Goal: Task Accomplishment & Management: Complete application form

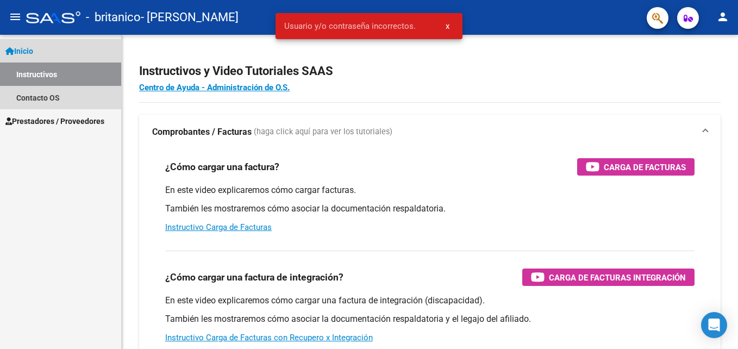
click at [102, 60] on link "Inicio" at bounding box center [60, 50] width 121 height 23
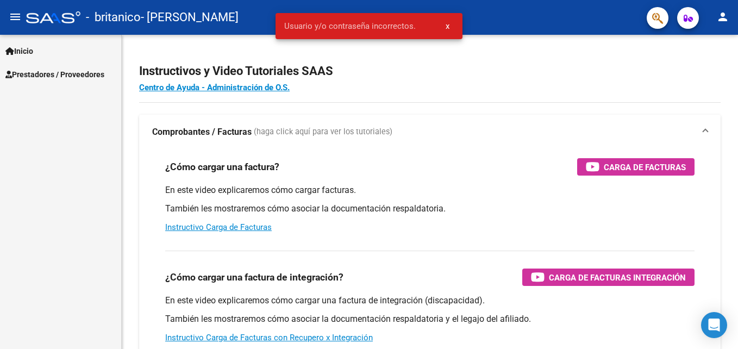
click at [97, 68] on span "Prestadores / Proveedores" at bounding box center [54, 74] width 99 height 12
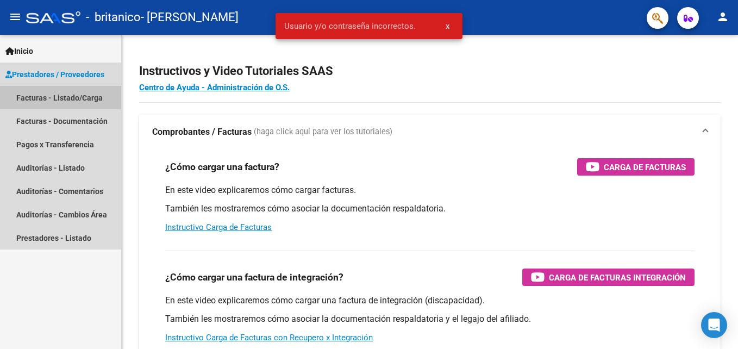
click at [95, 99] on link "Facturas - Listado/Carga" at bounding box center [60, 97] width 121 height 23
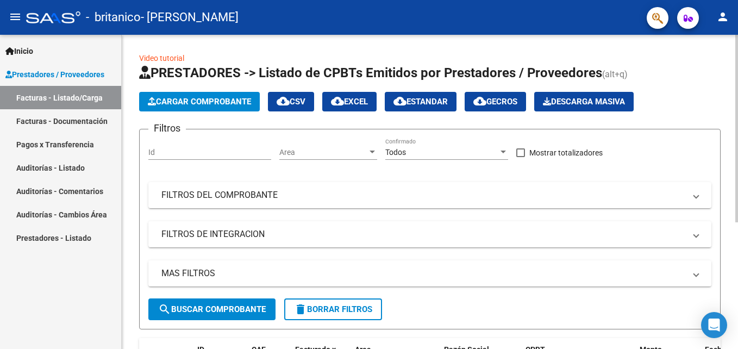
click at [208, 99] on span "Cargar Comprobante" at bounding box center [199, 102] width 103 height 10
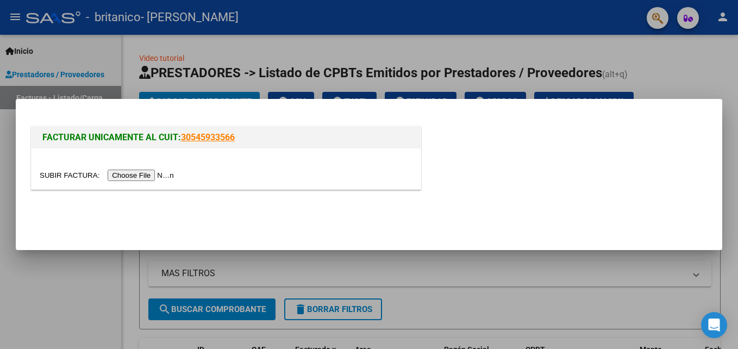
click at [141, 169] on div at bounding box center [226, 175] width 373 height 12
click at [141, 170] on input "file" at bounding box center [108, 175] width 137 height 11
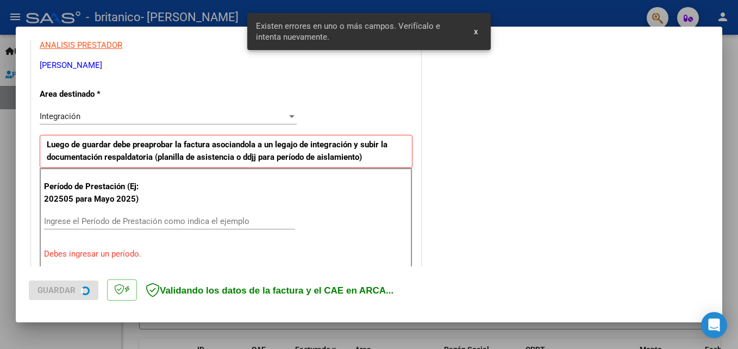
scroll to position [265, 0]
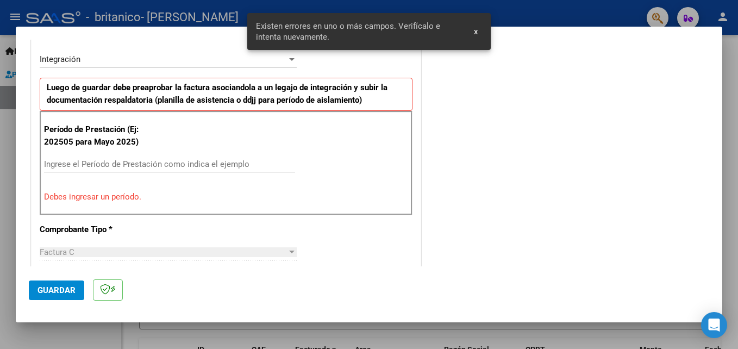
click at [165, 168] on input "Ingrese el Período de Prestación como indica el ejemplo" at bounding box center [169, 164] width 251 height 10
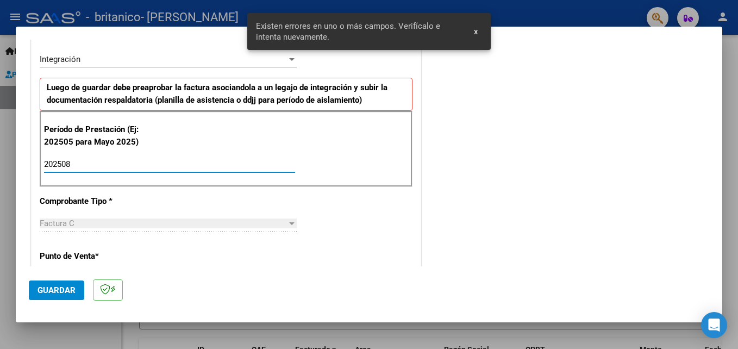
type input "202508"
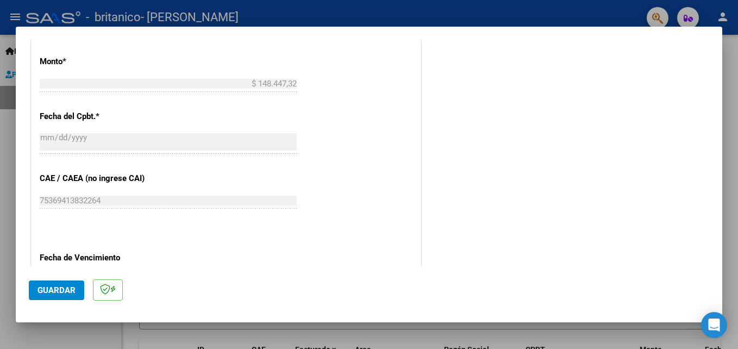
scroll to position [730, 0]
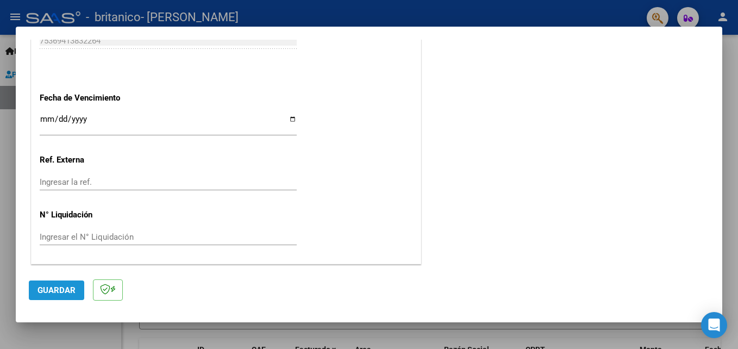
click at [66, 285] on span "Guardar" at bounding box center [56, 290] width 38 height 10
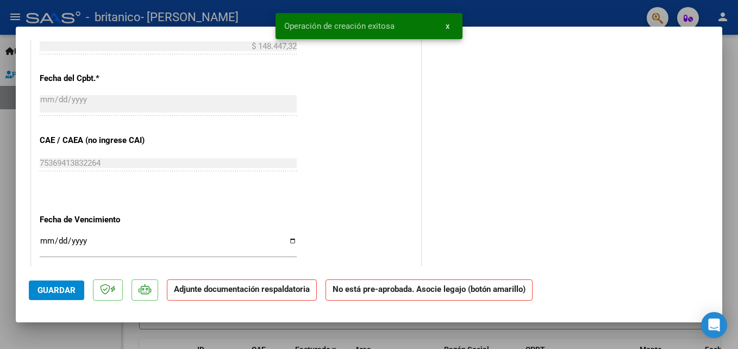
scroll to position [598, 0]
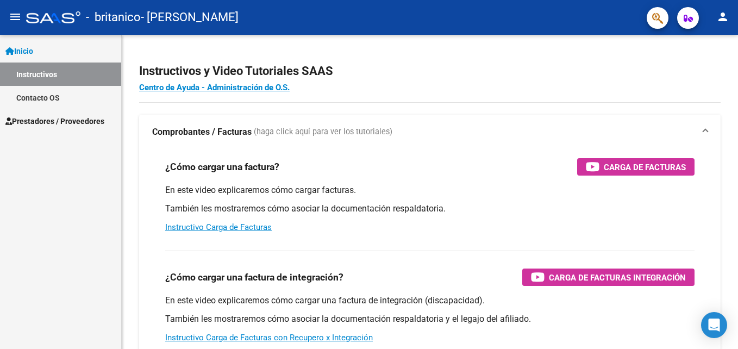
click at [90, 121] on span "Prestadores / Proveedores" at bounding box center [54, 121] width 99 height 12
click at [97, 120] on span "Prestadores / Proveedores" at bounding box center [54, 121] width 99 height 12
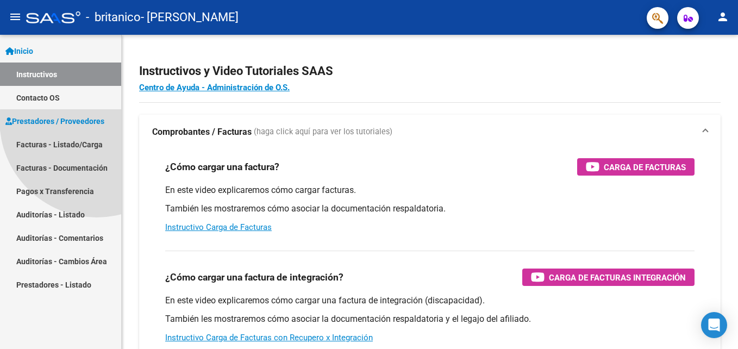
click at [97, 120] on span "Prestadores / Proveedores" at bounding box center [54, 121] width 99 height 12
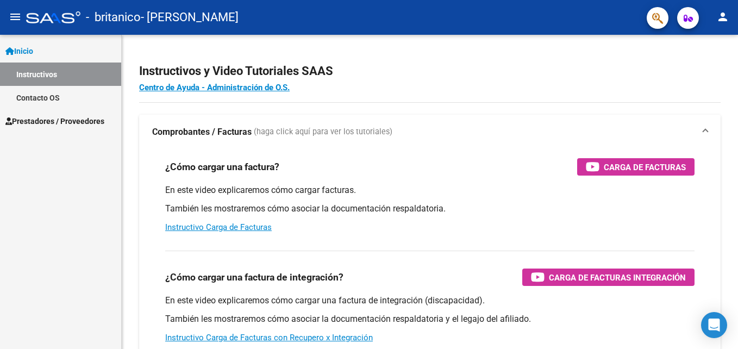
click at [97, 120] on span "Prestadores / Proveedores" at bounding box center [54, 121] width 99 height 12
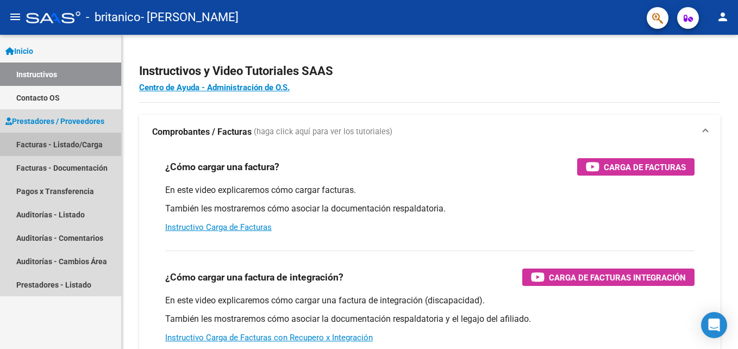
click at [102, 135] on link "Facturas - Listado/Carga" at bounding box center [60, 144] width 121 height 23
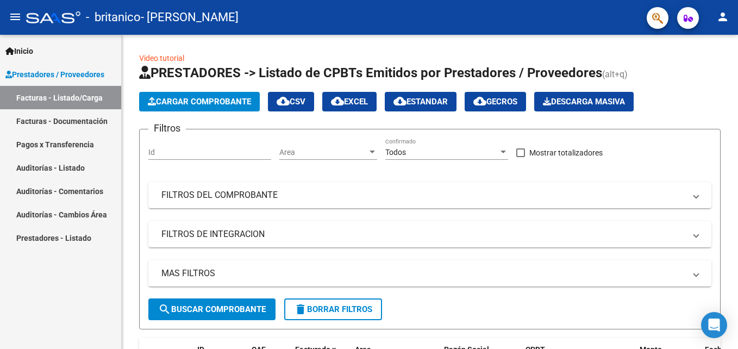
drag, startPoint x: 734, startPoint y: 101, endPoint x: 738, endPoint y: 176, distance: 75.1
click at [729, 176] on html "menu - britanico - GARCIA AGOSTINA BELEN person Inicio Instructivos Contacto OS…" at bounding box center [369, 174] width 738 height 349
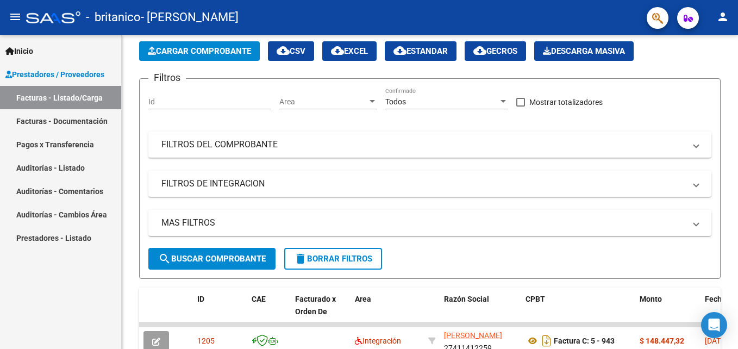
click at [729, 200] on div "Video tutorial PRESTADORES -> Listado de CPBTs Emitidos por Prestadores / Prove…" at bounding box center [431, 256] width 619 height 545
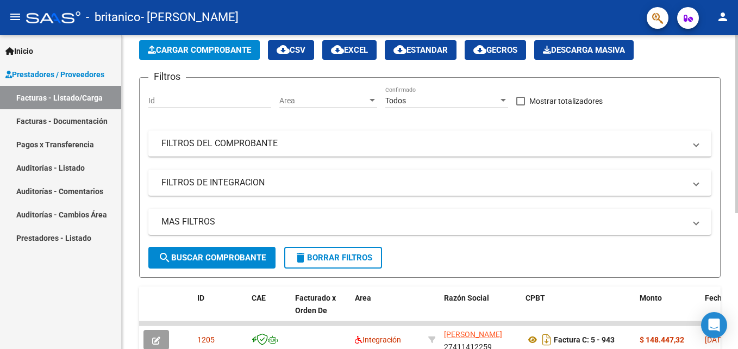
drag, startPoint x: 734, startPoint y: 200, endPoint x: 735, endPoint y: 236, distance: 35.9
click at [729, 236] on div "Video tutorial PRESTADORES -> Listado de CPBTs Emitidos por Prestadores / Prove…" at bounding box center [431, 255] width 619 height 545
drag, startPoint x: 735, startPoint y: 236, endPoint x: 724, endPoint y: 250, distance: 18.2
click at [723, 250] on div "Video tutorial PRESTADORES -> Listado de CPBTs Emitidos por Prestadores / Prove…" at bounding box center [430, 255] width 616 height 545
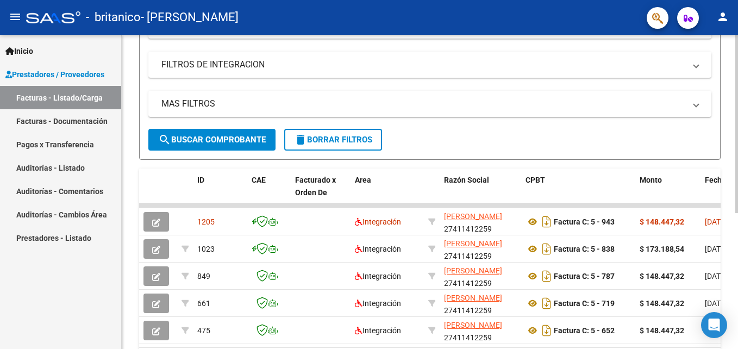
click at [729, 299] on html "menu - britanico - GARCIA AGOSTINA BELEN person Inicio Instructivos Contacto OS…" at bounding box center [369, 174] width 738 height 349
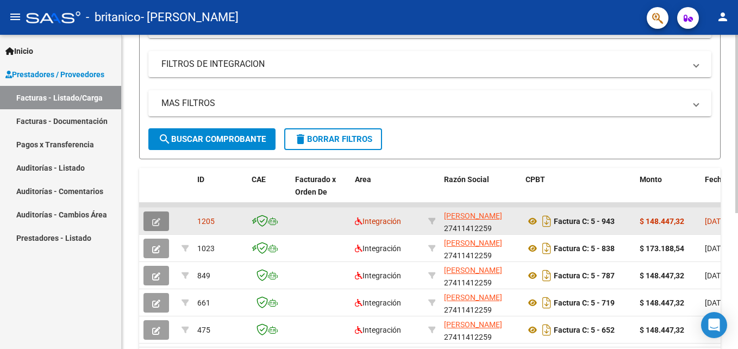
click at [157, 219] on icon "button" at bounding box center [156, 222] width 8 height 8
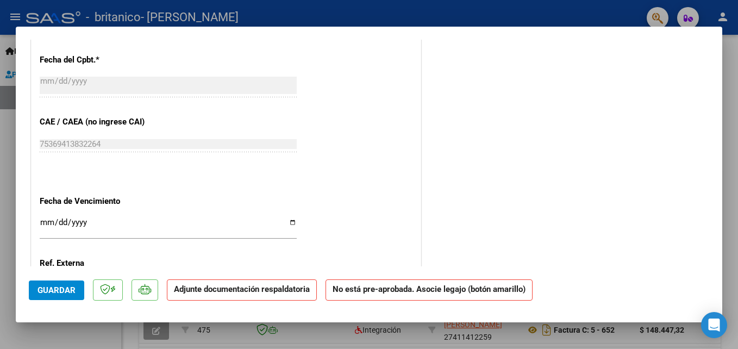
scroll to position [589, 0]
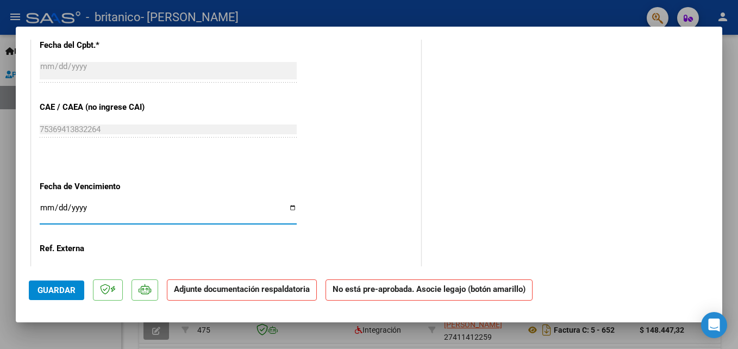
click at [45, 207] on input "Ingresar la fecha" at bounding box center [168, 211] width 257 height 17
type input "[DATE]"
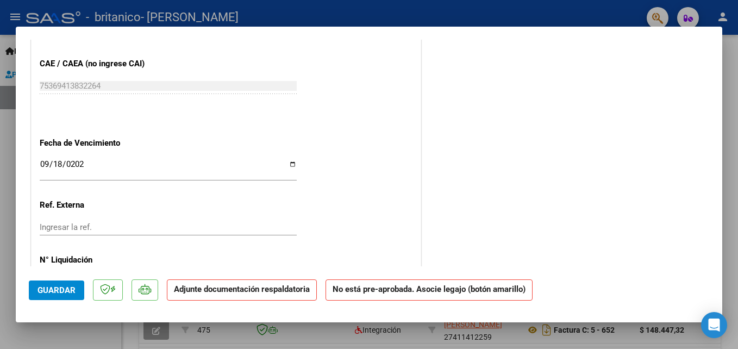
scroll to position [678, 0]
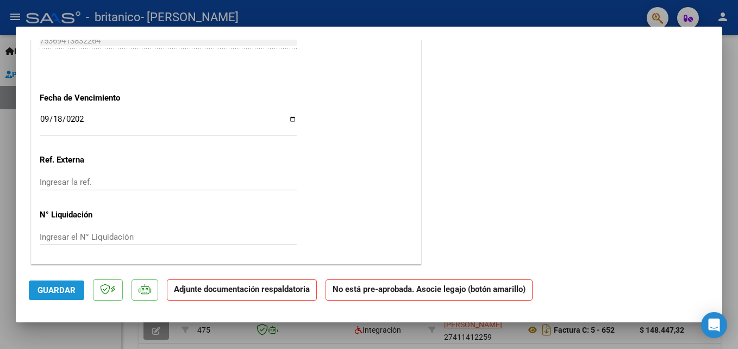
click at [59, 286] on span "Guardar" at bounding box center [56, 290] width 38 height 10
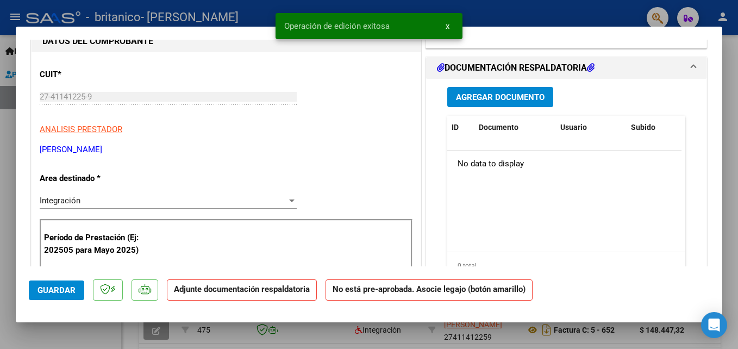
scroll to position [0, 0]
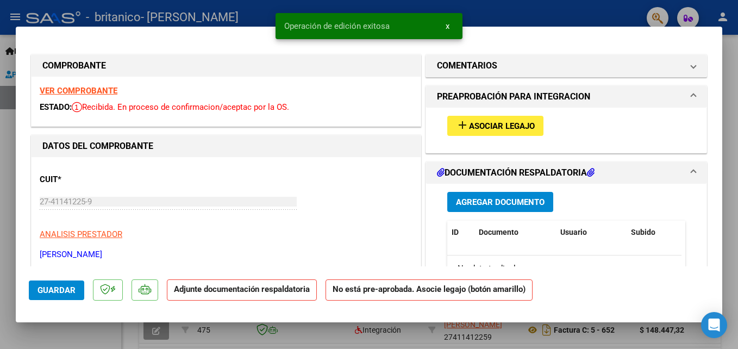
click at [529, 126] on span "Asociar Legajo" at bounding box center [502, 126] width 66 height 10
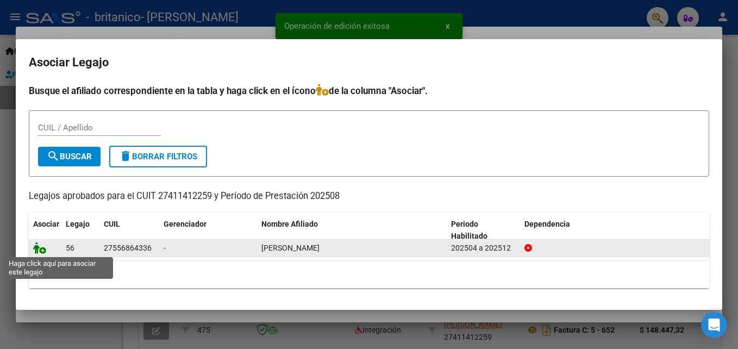
click at [40, 246] on icon at bounding box center [39, 248] width 13 height 12
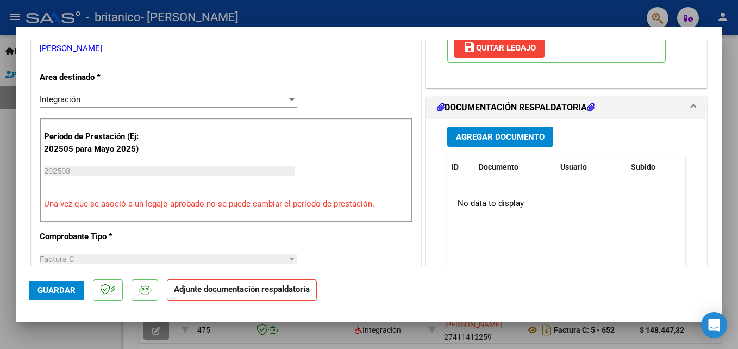
scroll to position [214, 0]
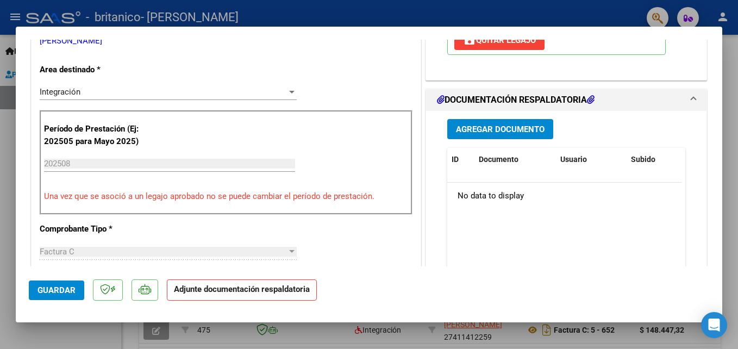
click at [510, 132] on span "Agregar Documento" at bounding box center [500, 129] width 89 height 10
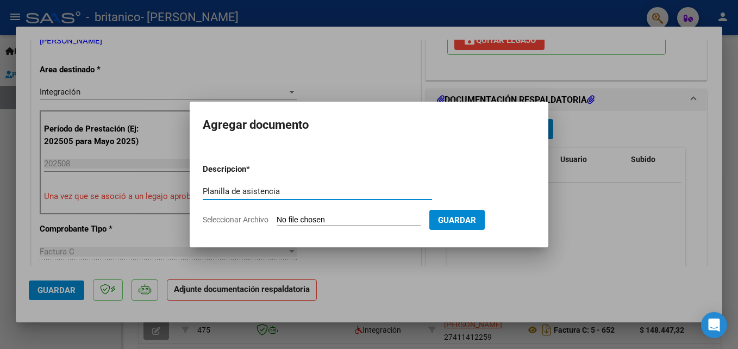
type input "Planilla de asistencia"
click at [247, 221] on span "Seleccionar Archivo" at bounding box center [236, 219] width 66 height 9
click at [277, 221] on input "Seleccionar Archivo" at bounding box center [349, 220] width 144 height 10
click at [247, 220] on span "Seleccionar Archivo" at bounding box center [236, 219] width 66 height 9
click at [277, 220] on input "Seleccionar Archivo" at bounding box center [349, 220] width 144 height 10
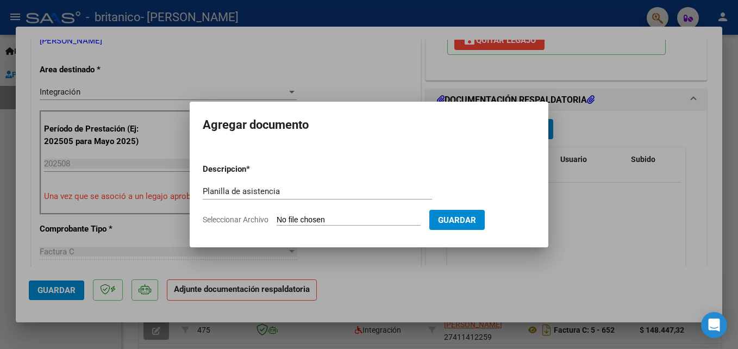
type input "C:\fakepath\Británico asistencia .pdf"
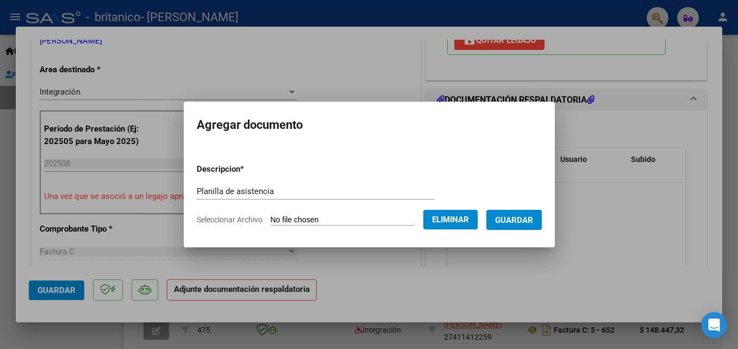
drag, startPoint x: 520, startPoint y: 220, endPoint x: 564, endPoint y: 223, distance: 43.6
click at [520, 221] on span "Guardar" at bounding box center [514, 220] width 38 height 10
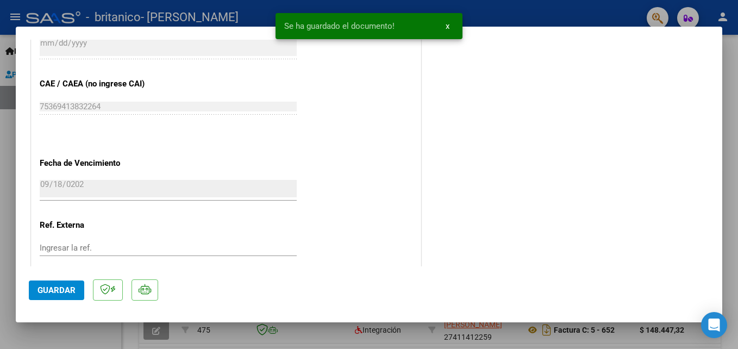
scroll to position [706, 0]
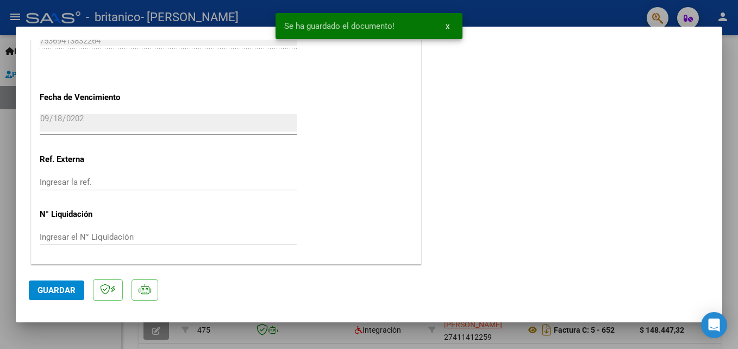
click at [41, 286] on span "Guardar" at bounding box center [56, 290] width 38 height 10
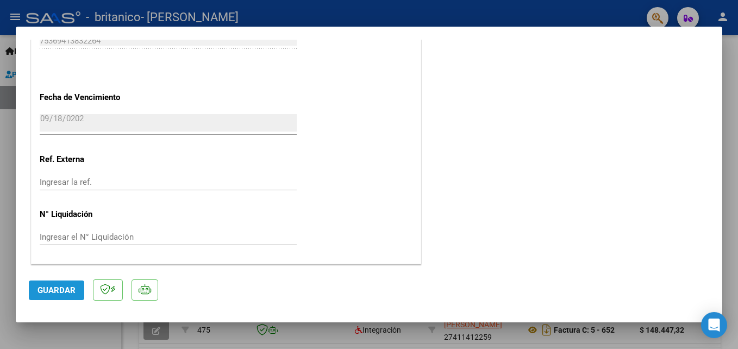
click at [48, 295] on button "Guardar" at bounding box center [56, 290] width 55 height 20
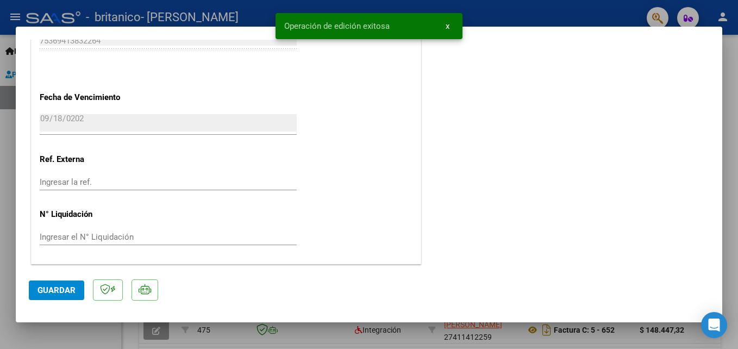
click at [110, 336] on div at bounding box center [369, 174] width 738 height 349
type input "$ 0,00"
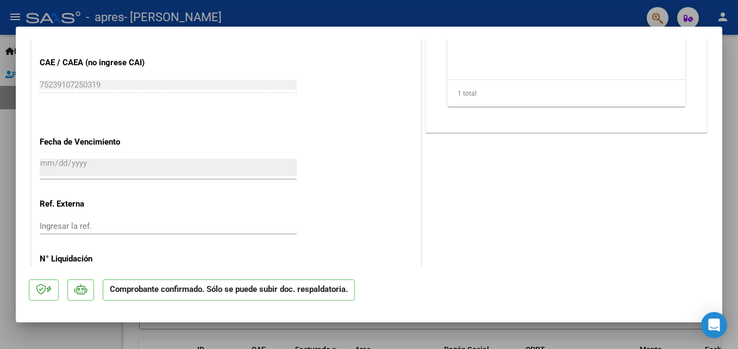
scroll to position [792, 0]
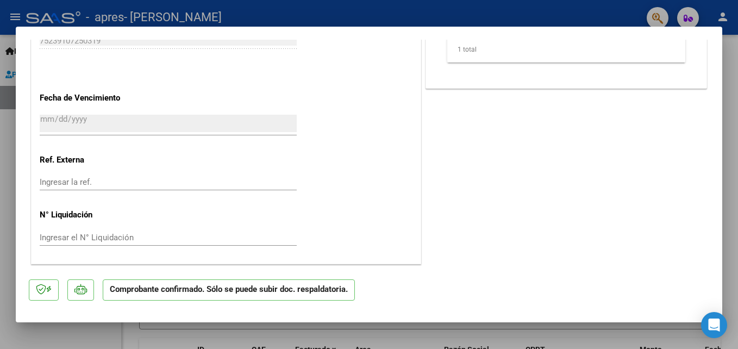
click at [67, 327] on div at bounding box center [369, 174] width 738 height 349
type input "$ 0,00"
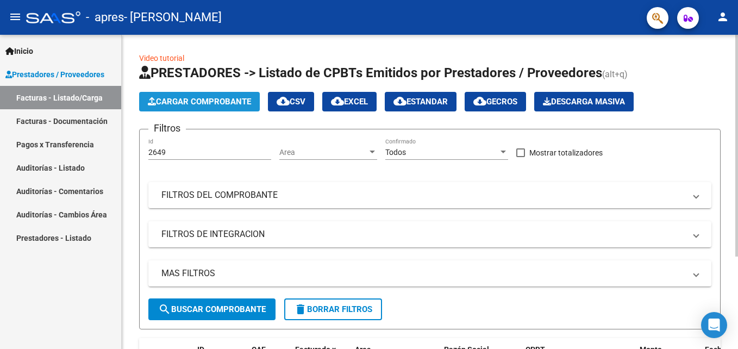
click at [153, 99] on icon "button" at bounding box center [152, 101] width 8 height 8
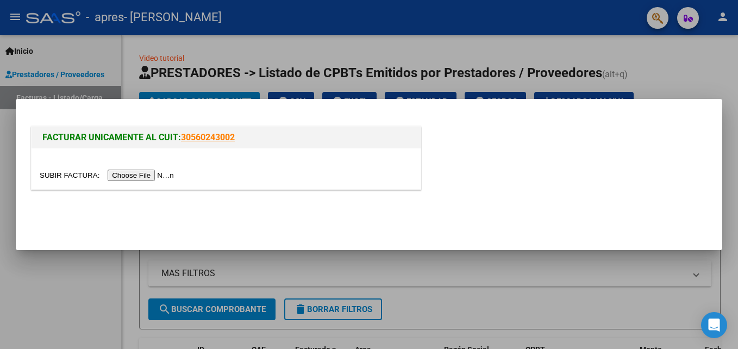
click at [148, 174] on input "file" at bounding box center [108, 175] width 137 height 11
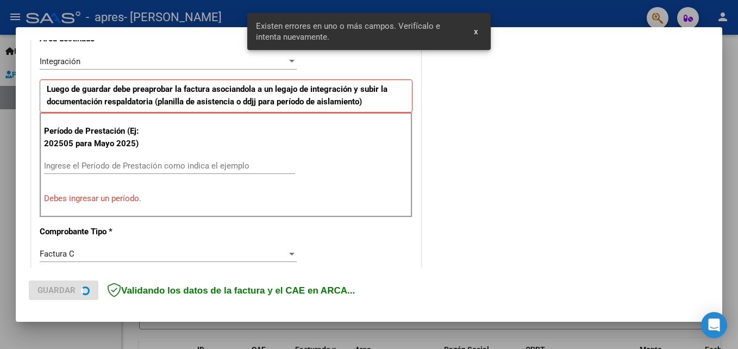
scroll to position [265, 0]
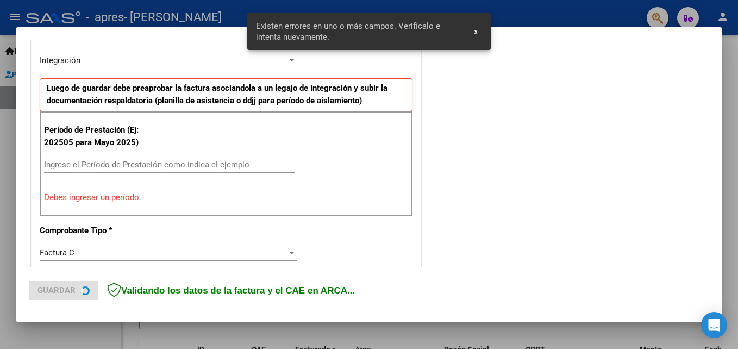
click at [187, 156] on div "Período de Prestación (Ej: 202505 para Mayo 2025) Ingrese el Período de Prestac…" at bounding box center [226, 163] width 373 height 104
click at [193, 184] on div "Período de Prestación (Ej: 202505 para Mayo 2025) Ingrese el Período de Prestac…" at bounding box center [226, 163] width 373 height 104
click at [197, 172] on div "Ingrese el Período de Prestación como indica el ejemplo" at bounding box center [169, 165] width 251 height 16
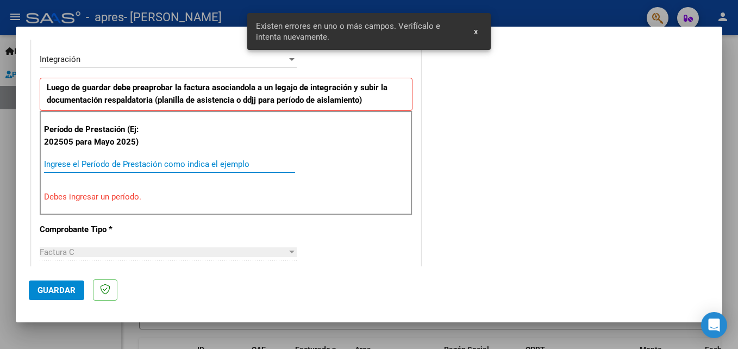
click at [198, 167] on input "Ingrese el Período de Prestación como indica el ejemplo" at bounding box center [169, 164] width 251 height 10
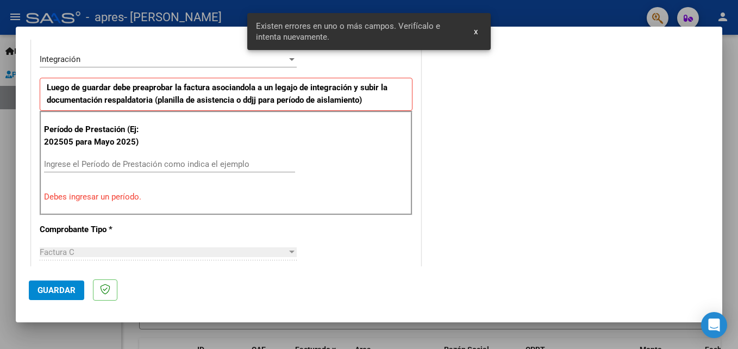
scroll to position [320, 0]
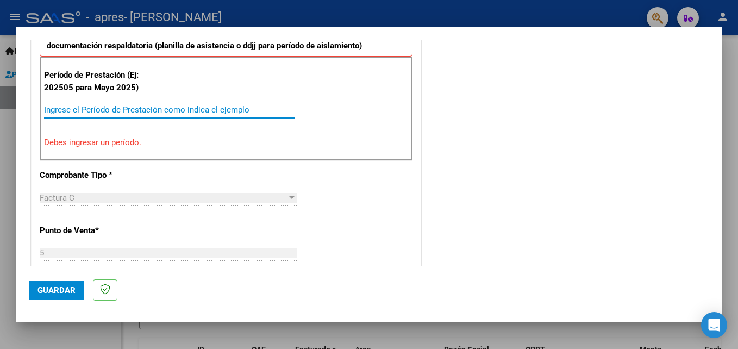
click at [78, 111] on input "Ingrese el Período de Prestación como indica el ejemplo" at bounding box center [169, 110] width 251 height 10
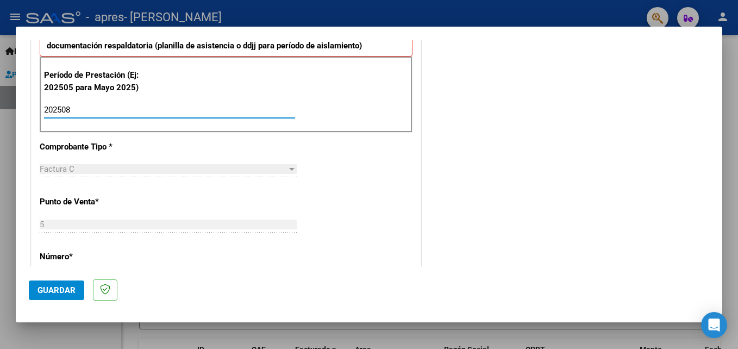
type input "202508"
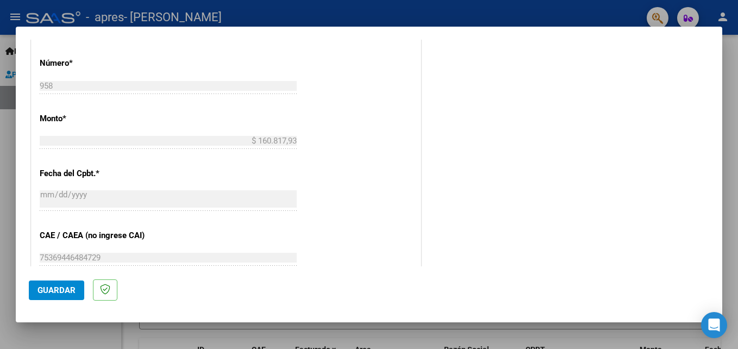
scroll to position [730, 0]
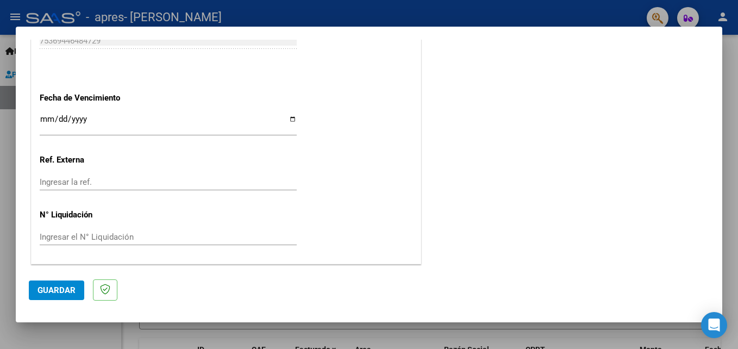
click at [48, 120] on input "Ingresar la fecha" at bounding box center [168, 123] width 257 height 17
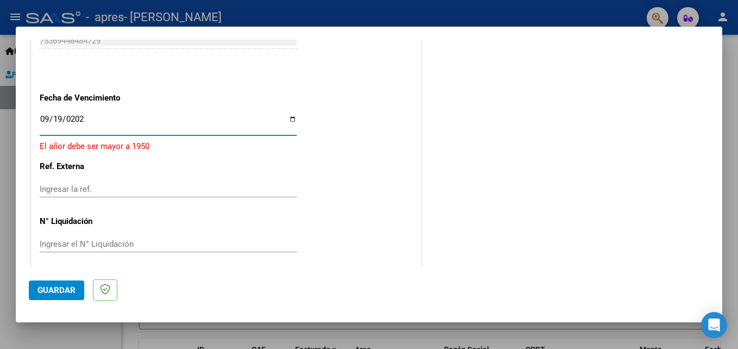
type input "2025-09-19"
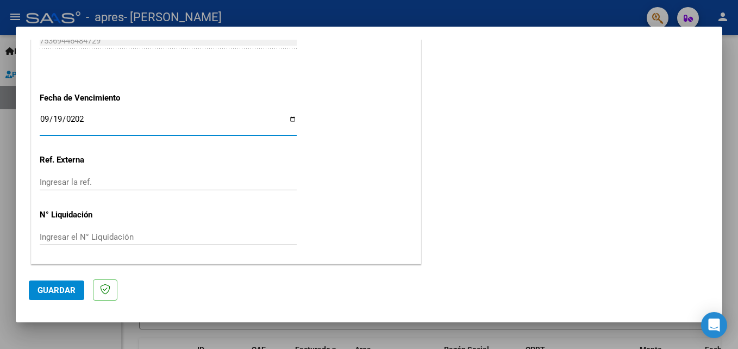
click at [76, 285] on button "Guardar" at bounding box center [56, 290] width 55 height 20
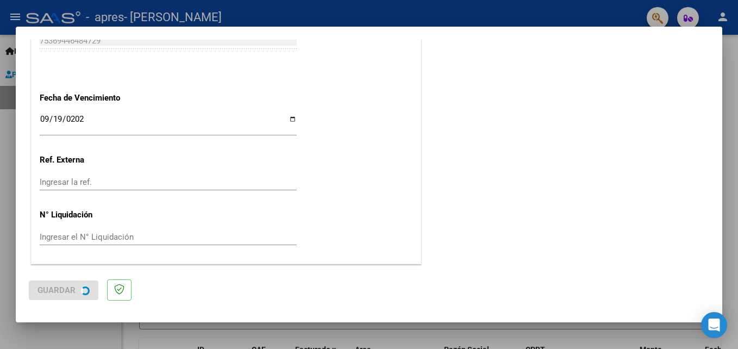
scroll to position [0, 0]
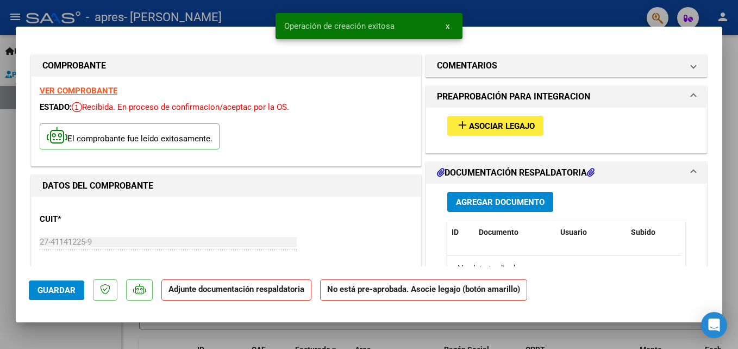
click at [537, 128] on button "add Asociar Legajo" at bounding box center [495, 126] width 96 height 20
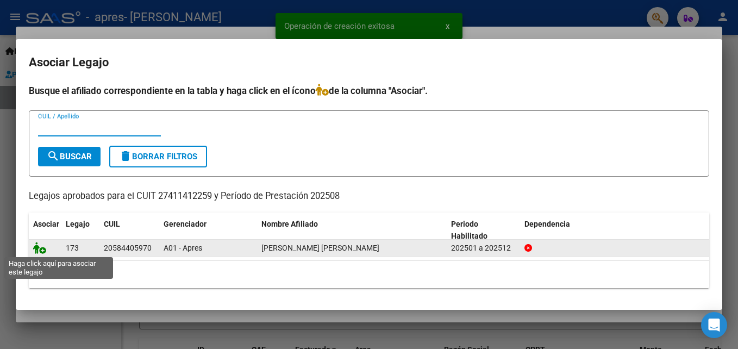
click at [40, 245] on icon at bounding box center [39, 248] width 13 height 12
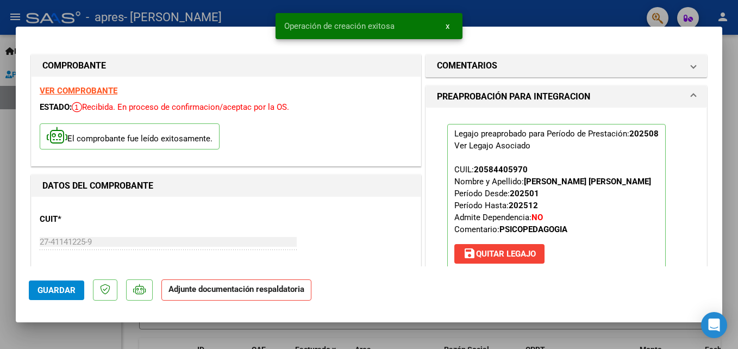
drag, startPoint x: 724, startPoint y: 84, endPoint x: 721, endPoint y: 105, distance: 21.4
click at [721, 105] on div "COMPROBANTE VER COMPROBANTE ESTADO: Recibida. En proceso de confirmacion/acepta…" at bounding box center [369, 174] width 738 height 349
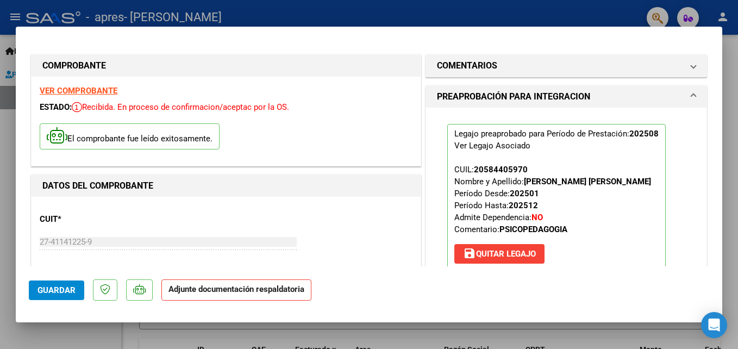
drag, startPoint x: 721, startPoint y: 105, endPoint x: 714, endPoint y: 119, distance: 16.0
click at [714, 119] on mat-dialog-content "COMPROBANTE VER COMPROBANTE ESTADO: Recibida. En proceso de confirmacion/acepta…" at bounding box center [369, 153] width 706 height 227
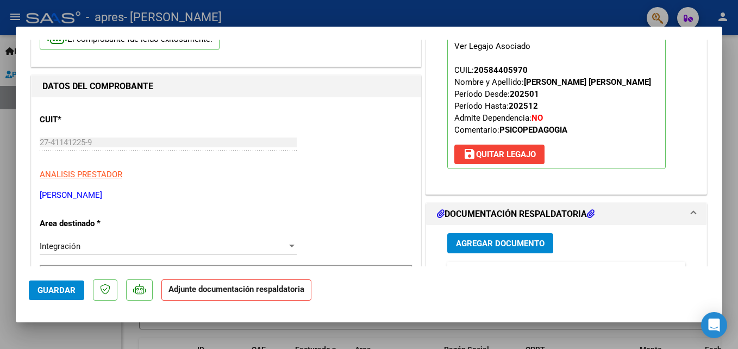
scroll to position [202, 0]
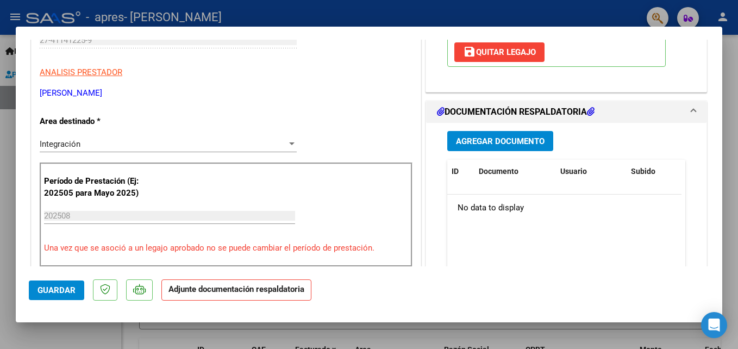
click at [512, 151] on div "Agregar Documento ID Documento Usuario Subido Acción No data to display 0 total…" at bounding box center [566, 231] width 254 height 217
click at [512, 146] on button "Agregar Documento" at bounding box center [500, 141] width 106 height 20
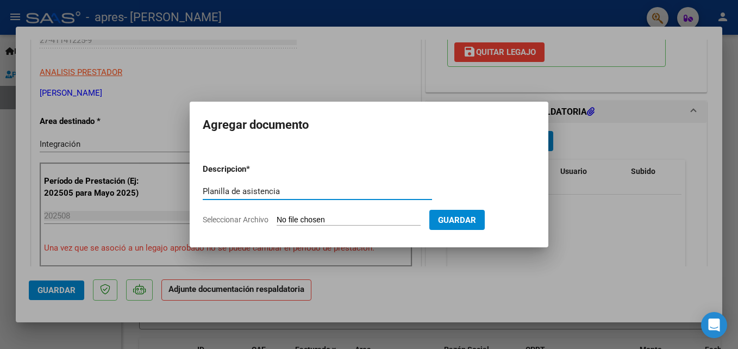
type input "Planilla de asistencia"
click at [254, 211] on form "Descripcion * Planilla de asistencia Escriba aquí una descripcion Seleccionar A…" at bounding box center [369, 194] width 333 height 79
click at [257, 220] on span "Seleccionar Archivo" at bounding box center [236, 219] width 66 height 9
click at [277, 220] on input "Seleccionar Archivo" at bounding box center [349, 220] width 144 height 10
type input "C:\fakepath\Asistencia Bruno agosto .pdf"
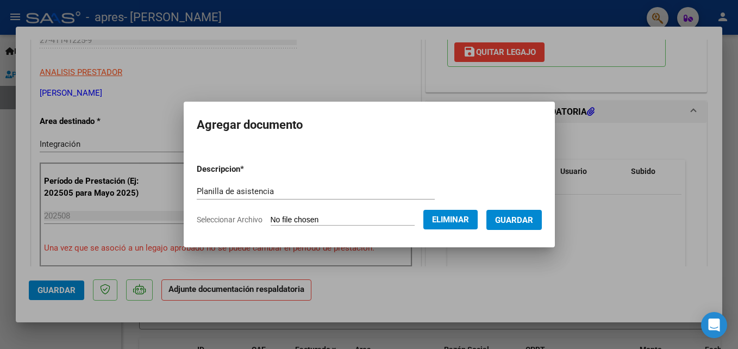
click at [521, 230] on form "Descripcion * Planilla de asistencia Escriba aquí una descripcion Seleccionar A…" at bounding box center [369, 194] width 345 height 79
click at [520, 227] on button "Guardar" at bounding box center [513, 220] width 55 height 20
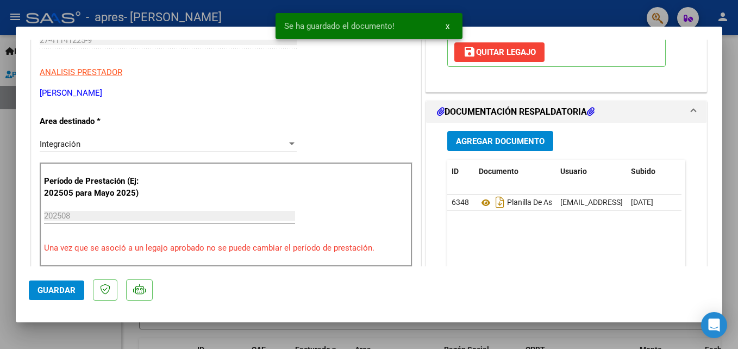
drag, startPoint x: 724, startPoint y: 116, endPoint x: 725, endPoint y: 131, distance: 15.2
click at [725, 131] on div at bounding box center [369, 174] width 738 height 349
type input "$ 0,00"
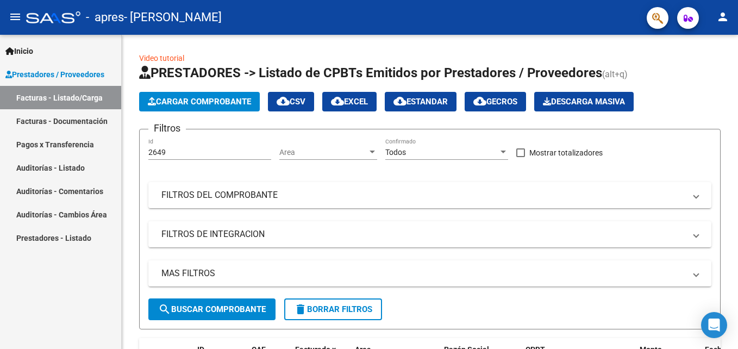
drag, startPoint x: 730, startPoint y: 92, endPoint x: 738, endPoint y: 121, distance: 30.5
click at [737, 121] on html "menu - apres - GARCIA AGOSTINA BELEN person Inicio Instructivos Contacto OS Pre…" at bounding box center [369, 174] width 738 height 349
click at [85, 114] on link "Facturas - Documentación" at bounding box center [60, 120] width 121 height 23
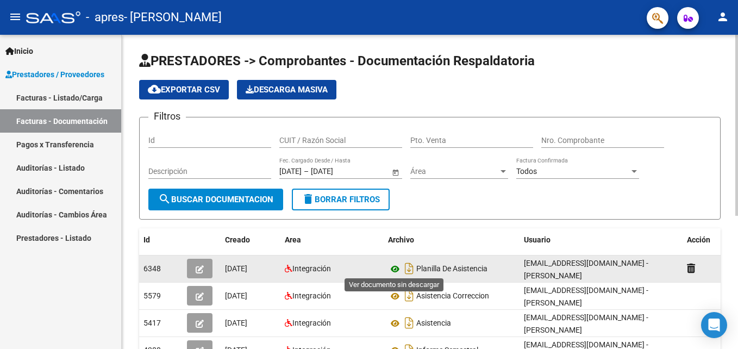
click at [395, 266] on icon at bounding box center [395, 268] width 14 height 13
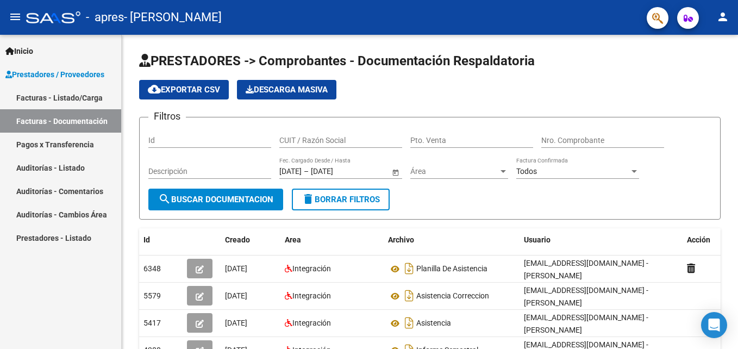
click at [72, 93] on link "Facturas - Listado/Carga" at bounding box center [60, 97] width 121 height 23
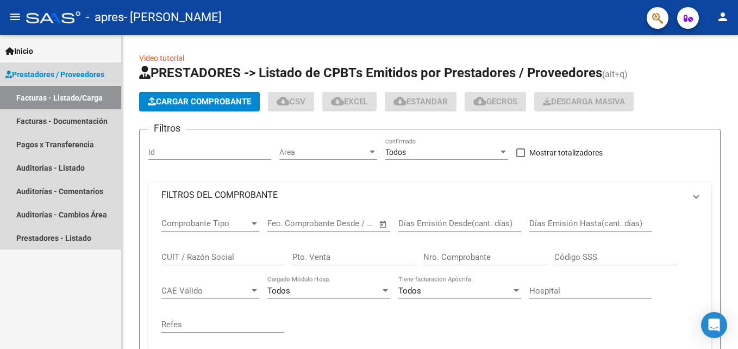
click at [72, 93] on link "Facturas - Listado/Carga" at bounding box center [60, 97] width 121 height 23
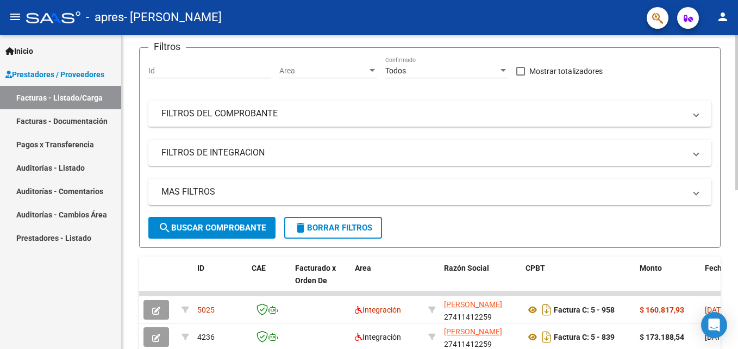
click at [737, 166] on html "menu - apres - GARCIA AGOSTINA BELEN person Inicio Instructivos Contacto OS Pre…" at bounding box center [369, 174] width 738 height 349
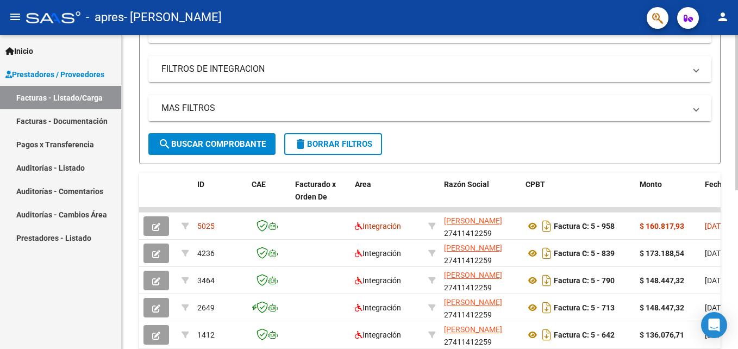
scroll to position [174, 0]
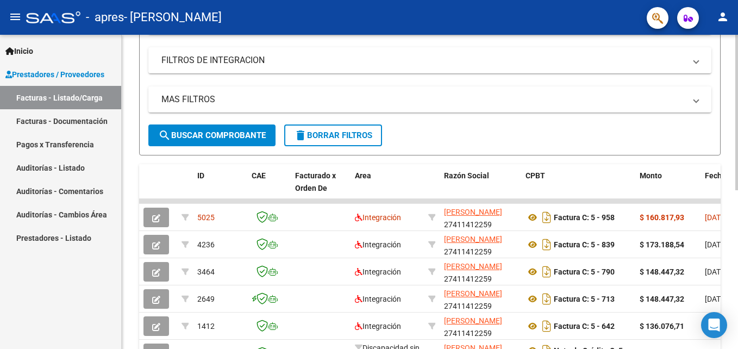
click at [737, 212] on html "menu - apres - GARCIA AGOSTINA BELEN person Inicio Instructivos Contacto OS Pre…" at bounding box center [369, 174] width 738 height 349
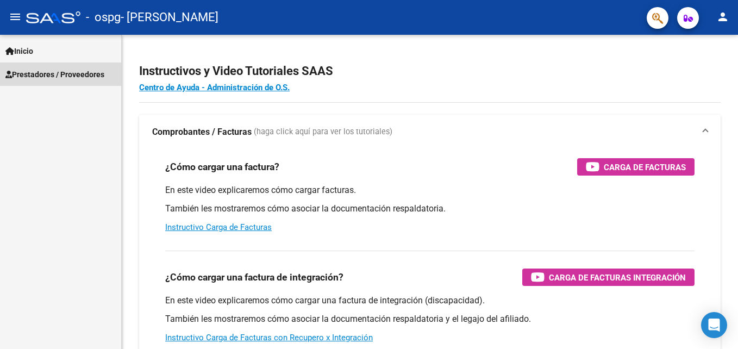
click at [60, 67] on link "Prestadores / Proveedores" at bounding box center [60, 73] width 121 height 23
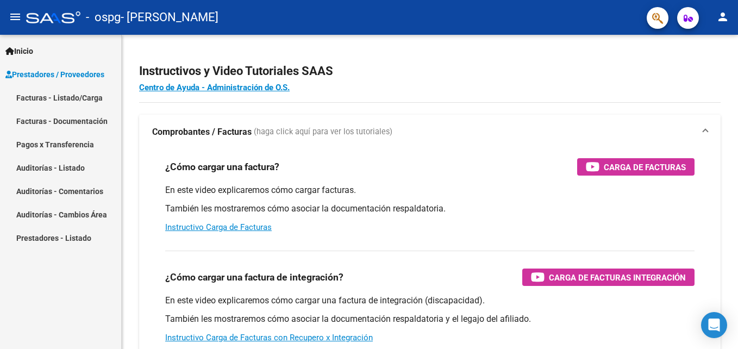
click at [74, 99] on link "Facturas - Listado/Carga" at bounding box center [60, 97] width 121 height 23
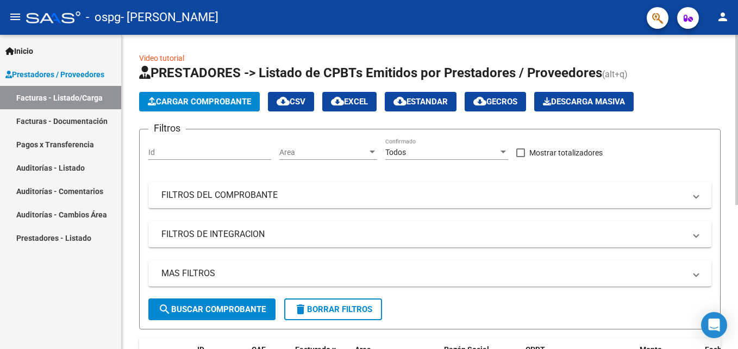
click at [712, 126] on div "Video tutorial PRESTADORES -> Listado de CPBTs Emitidos por Prestadores / Prove…" at bounding box center [431, 321] width 619 height 572
click at [171, 101] on span "Cargar Comprobante" at bounding box center [199, 102] width 103 height 10
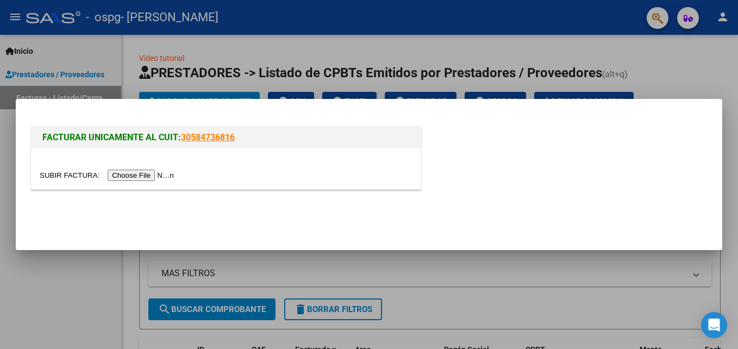
click at [147, 173] on input "file" at bounding box center [108, 175] width 137 height 11
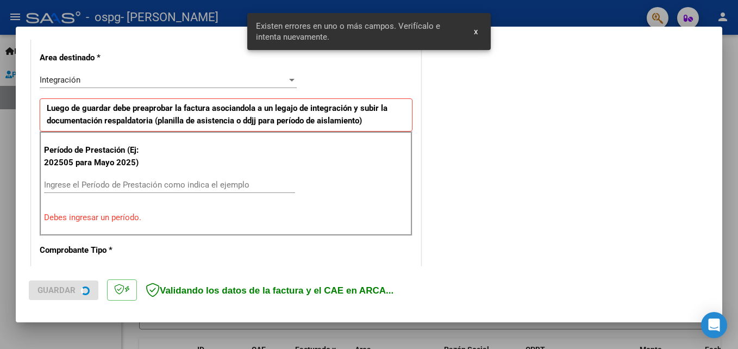
scroll to position [265, 0]
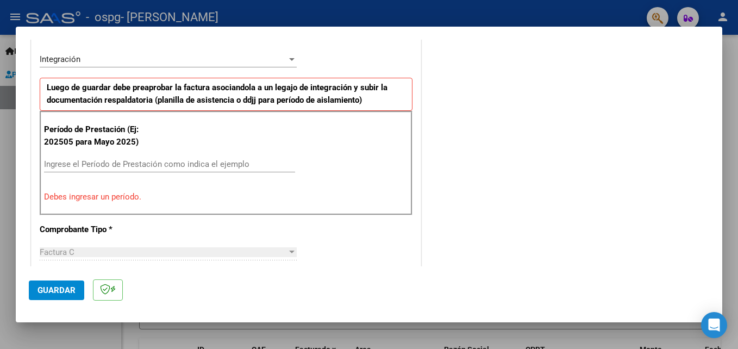
click at [216, 173] on div "Ingrese el Período de Prestación como indica el ejemplo" at bounding box center [169, 169] width 251 height 27
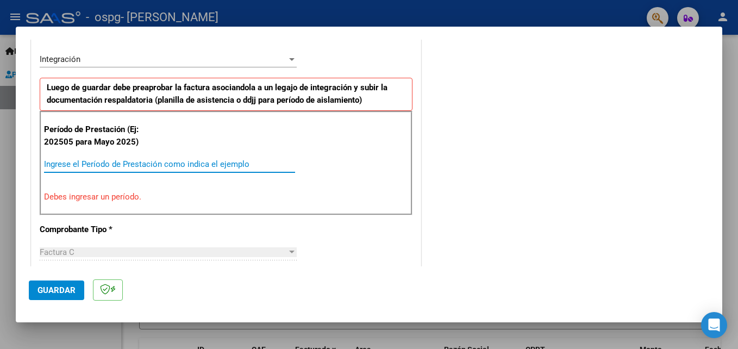
click at [214, 168] on input "Ingrese el Período de Prestación como indica el ejemplo" at bounding box center [169, 164] width 251 height 10
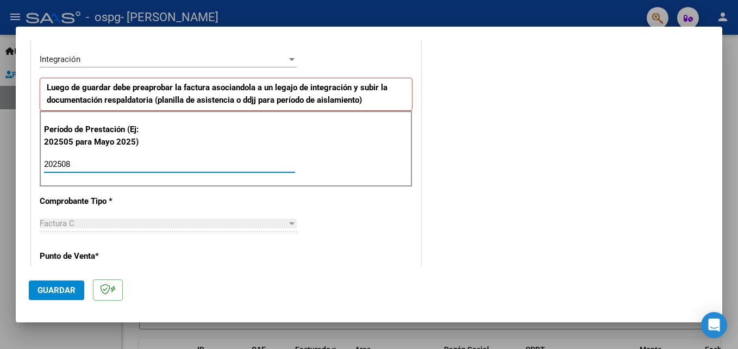
type input "202508"
click at [723, 139] on div at bounding box center [369, 174] width 738 height 349
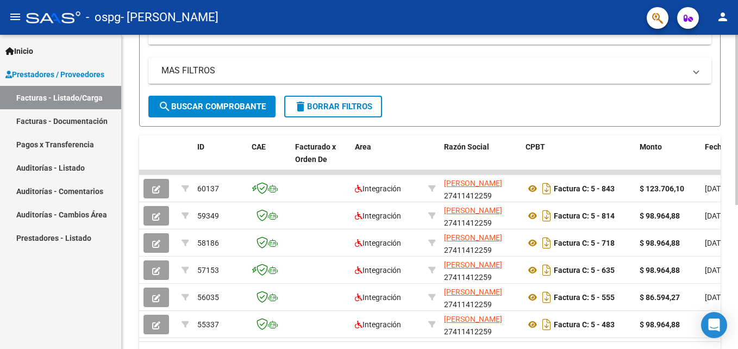
scroll to position [266, 0]
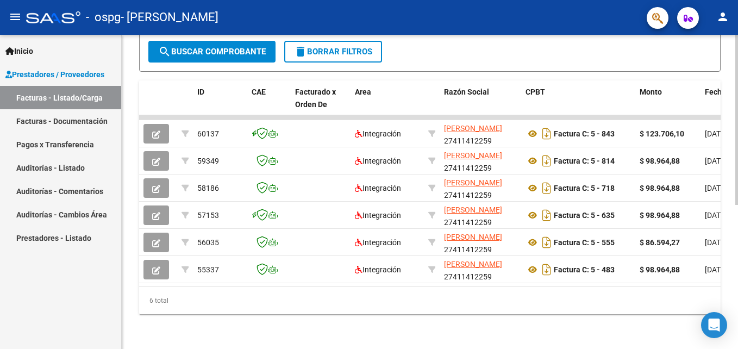
click at [735, 272] on div at bounding box center [736, 264] width 3 height 170
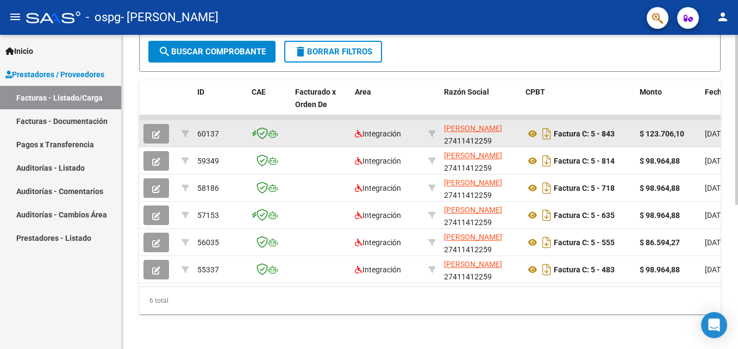
click at [161, 124] on button "button" at bounding box center [156, 134] width 26 height 20
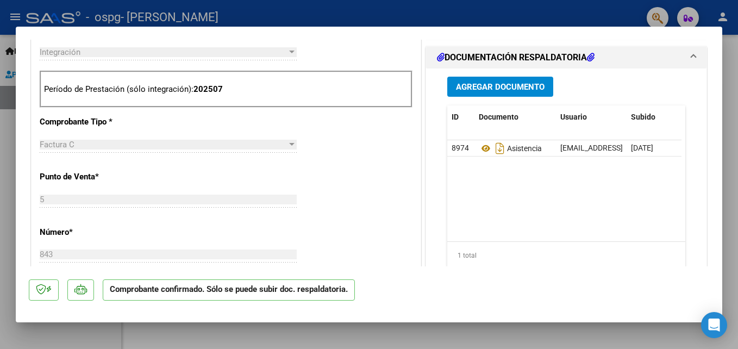
scroll to position [792, 0]
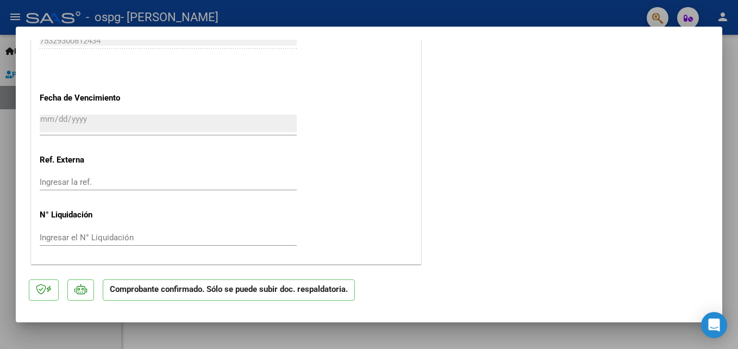
click at [376, 327] on div at bounding box center [369, 174] width 738 height 349
type input "$ 0,00"
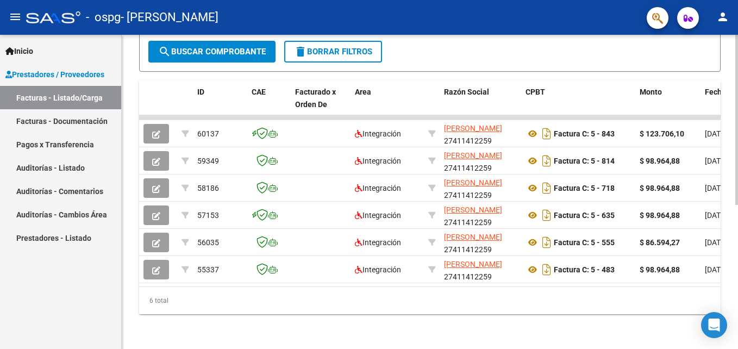
drag, startPoint x: 734, startPoint y: 223, endPoint x: 734, endPoint y: 217, distance: 6.0
click at [734, 217] on div "Video tutorial PRESTADORES -> Listado de CPBTs Emitidos por Prestadores / Prove…" at bounding box center [430, 63] width 616 height 572
click at [737, 222] on div "Video tutorial PRESTADORES -> Listado de CPBTs Emitidos por Prestadores / Prove…" at bounding box center [431, 63] width 619 height 572
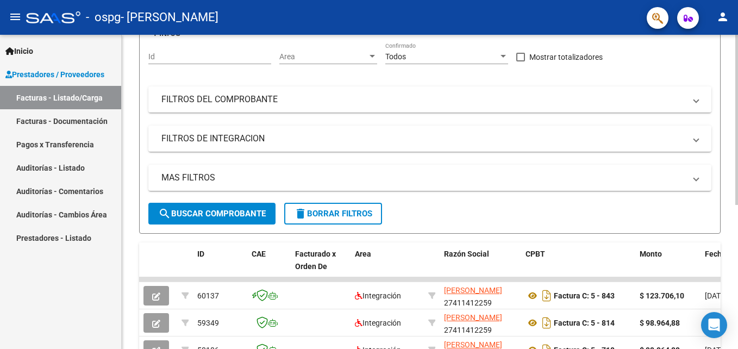
scroll to position [14, 0]
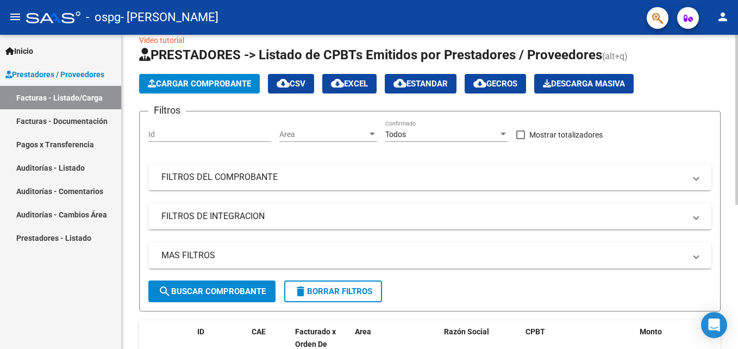
click at [721, 85] on div "Video tutorial PRESTADORES -> Listado de CPBTs Emitidos por Prestadores / Prove…" at bounding box center [431, 303] width 619 height 572
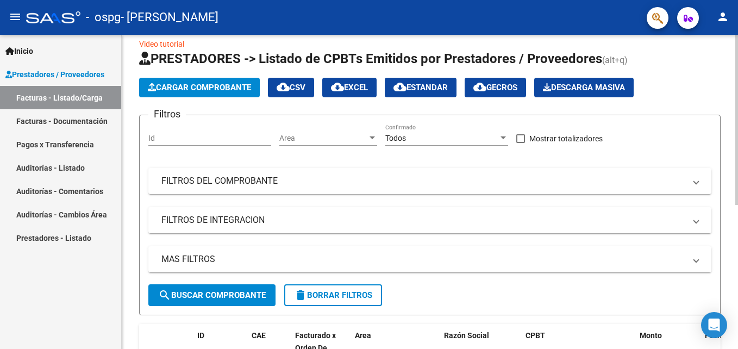
drag, startPoint x: 184, startPoint y: 68, endPoint x: 187, endPoint y: 73, distance: 6.6
click at [185, 69] on app-list-header "PRESTADORES -> Listado de CPBTs Emitidos por Prestadores / Proveedores (alt+q) …" at bounding box center [429, 182] width 581 height 265
click at [195, 83] on span "Cargar Comprobante" at bounding box center [199, 88] width 103 height 10
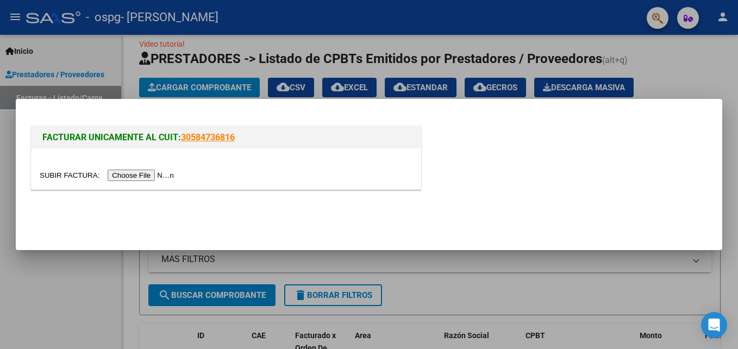
click at [153, 175] on input "file" at bounding box center [108, 175] width 137 height 11
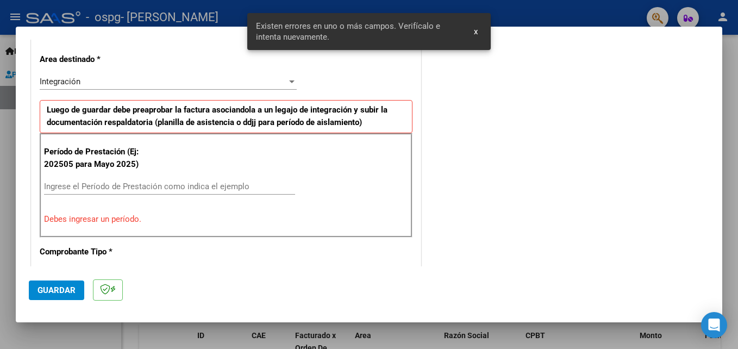
scroll to position [245, 0]
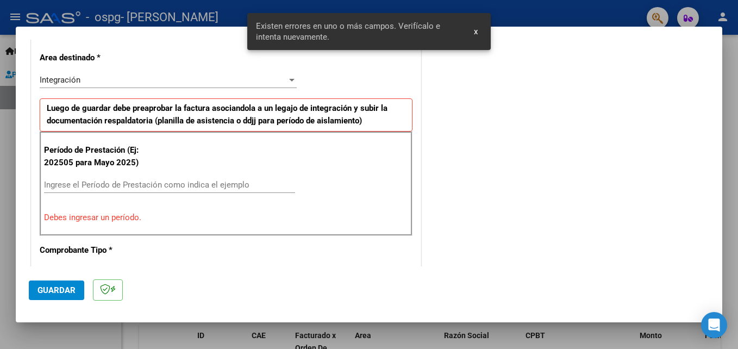
click at [109, 184] on input "Ingrese el Período de Prestación como indica el ejemplo" at bounding box center [169, 185] width 251 height 10
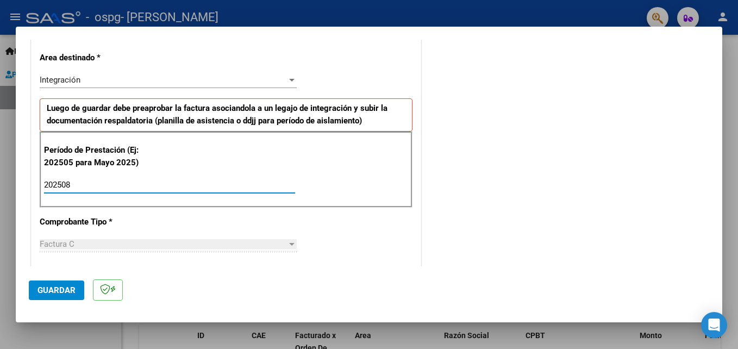
type input "202508"
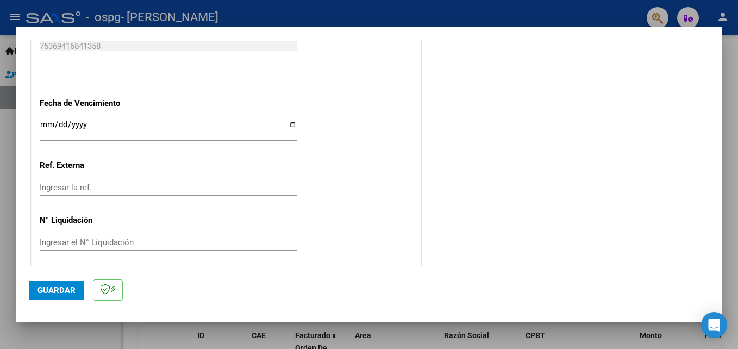
scroll to position [730, 0]
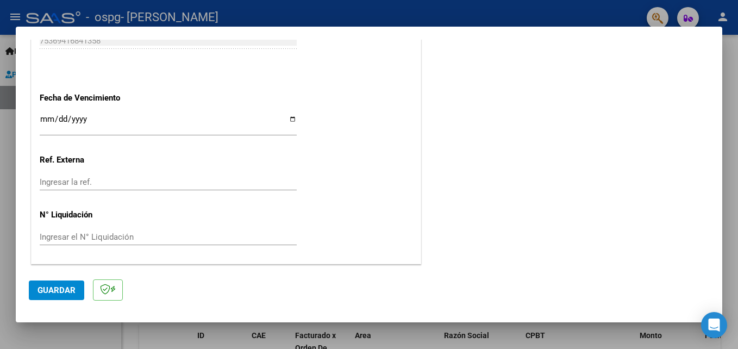
click at [45, 120] on input "Ingresar la fecha" at bounding box center [168, 123] width 257 height 17
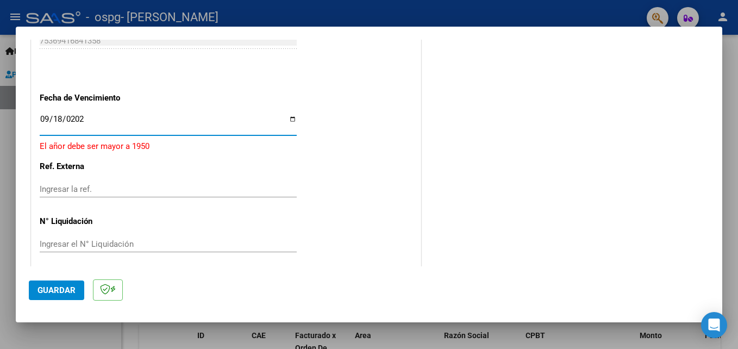
type input "[DATE]"
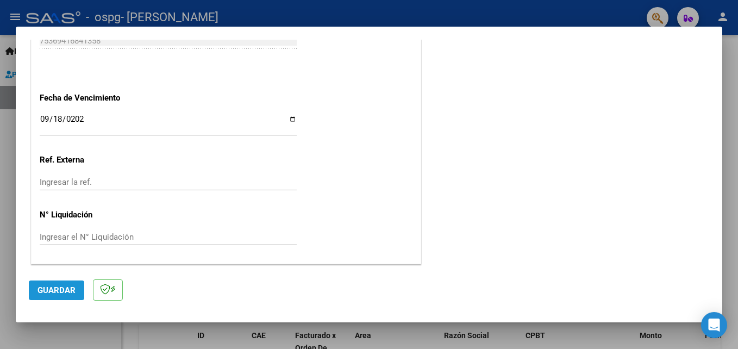
click at [51, 283] on button "Guardar" at bounding box center [56, 290] width 55 height 20
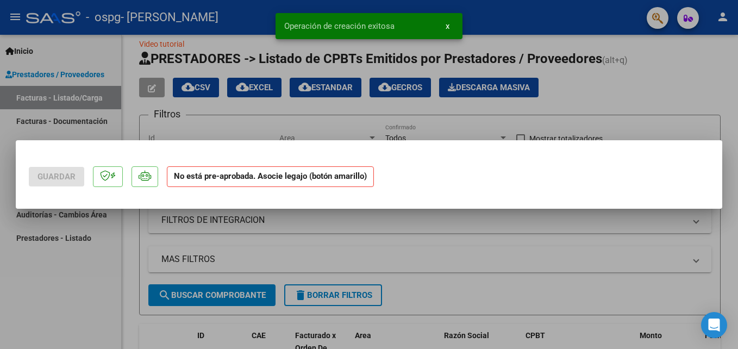
scroll to position [0, 0]
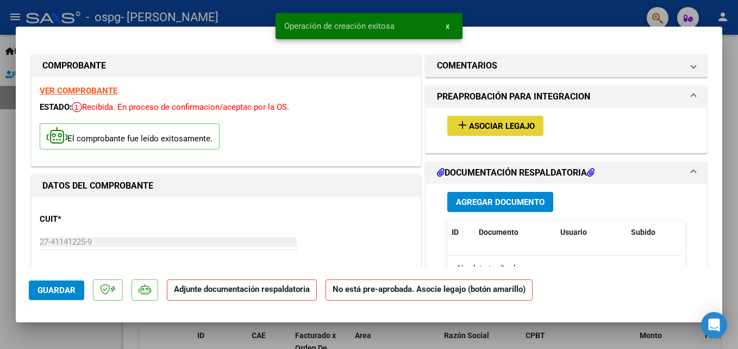
click at [489, 129] on span "Asociar Legajo" at bounding box center [502, 126] width 66 height 10
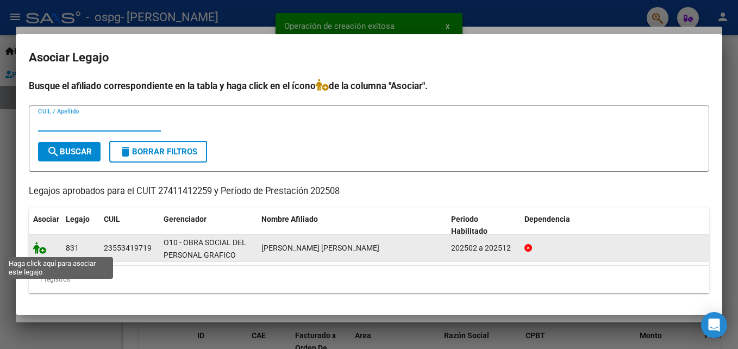
click at [43, 245] on icon at bounding box center [39, 248] width 13 height 12
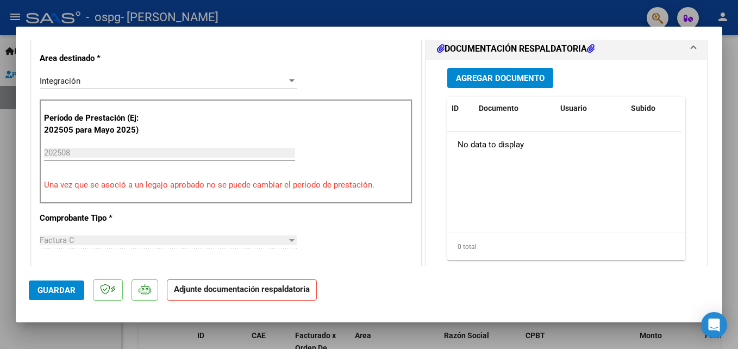
scroll to position [257, 0]
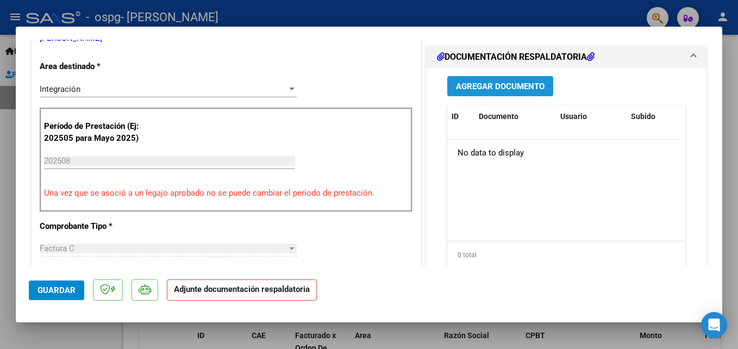
click at [523, 91] on span "Agregar Documento" at bounding box center [500, 87] width 89 height 10
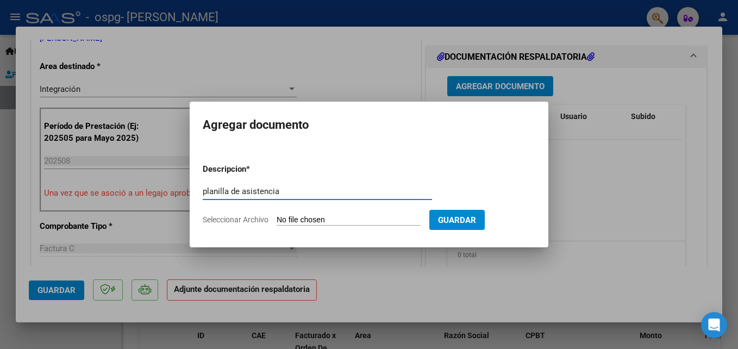
type input "planilla de asistencia"
click at [236, 218] on span "Seleccionar Archivo" at bounding box center [236, 219] width 66 height 9
click at [277, 218] on input "Seleccionar Archivo" at bounding box center [349, 220] width 144 height 10
type input "C:\fakepath\Asistencia [PERSON_NAME] .pdf"
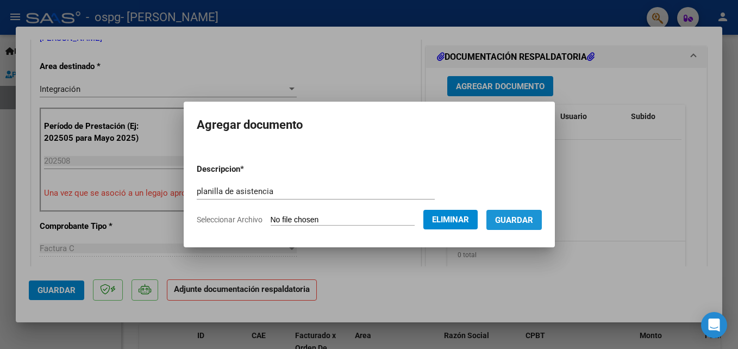
click at [531, 222] on span "Guardar" at bounding box center [514, 220] width 38 height 10
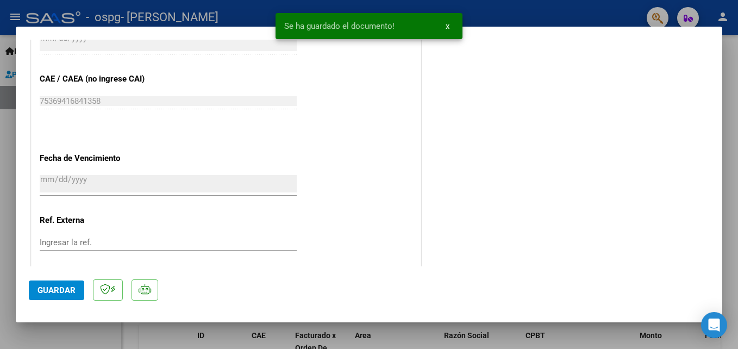
scroll to position [746, 0]
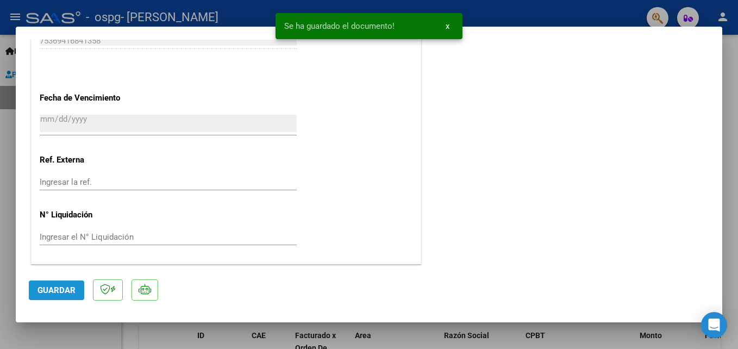
click at [48, 285] on span "Guardar" at bounding box center [56, 290] width 38 height 10
click at [108, 334] on div at bounding box center [369, 174] width 738 height 349
type input "$ 0,00"
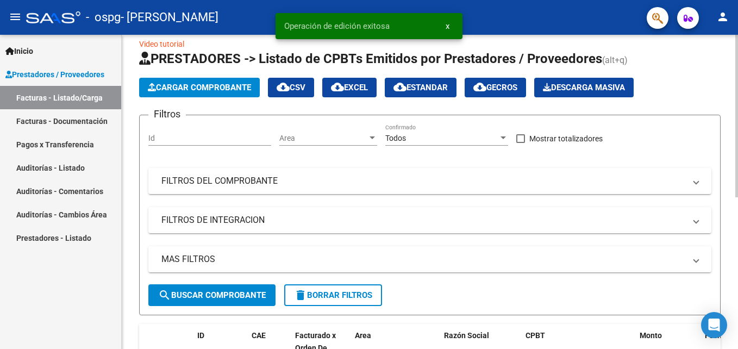
drag, startPoint x: 735, startPoint y: 149, endPoint x: 737, endPoint y: 161, distance: 11.7
click at [737, 160] on html "menu - ospg - [PERSON_NAME] person Inicio Instructivos Contacto OS Prestadores …" at bounding box center [369, 174] width 738 height 349
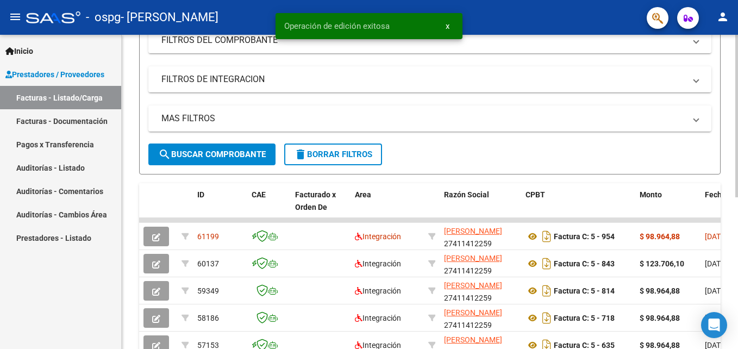
scroll to position [157, 0]
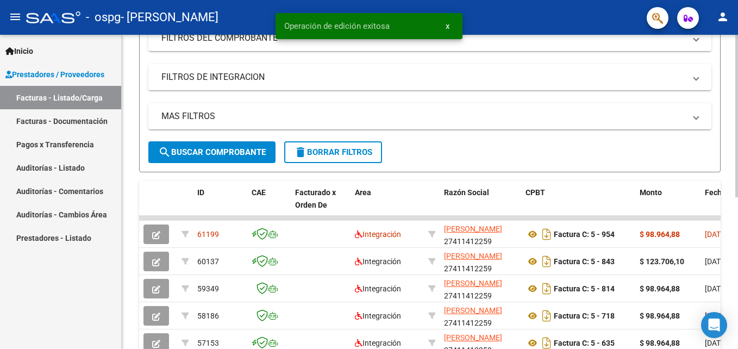
click at [728, 236] on div "Video tutorial PRESTADORES -> Listado de CPBTs Emitidos por Prestadores / Prove…" at bounding box center [431, 177] width 619 height 599
